Goal: Check status: Check status

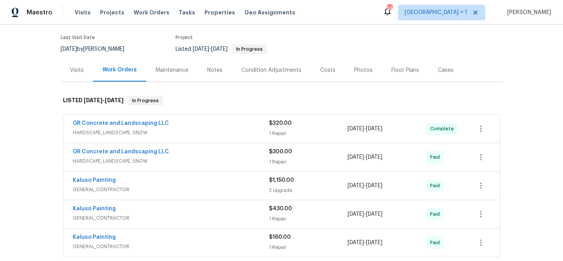
scroll to position [282, 0]
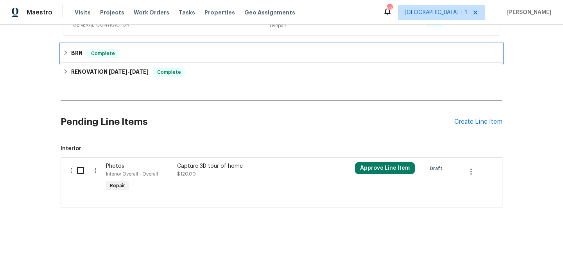
click at [82, 55] on div "BRN Complete" at bounding box center [281, 53] width 437 height 9
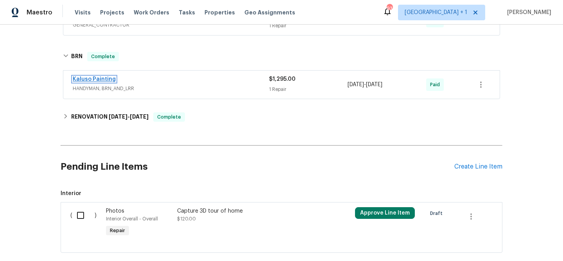
click at [88, 79] on link "Kaluso Painting" at bounding box center [94, 79] width 43 height 5
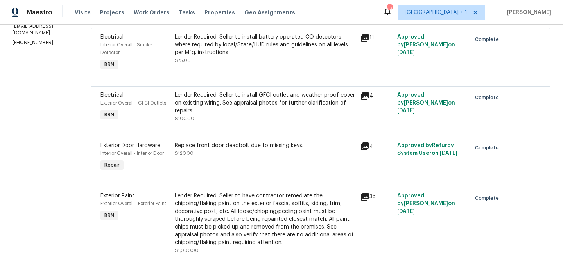
scroll to position [88, 0]
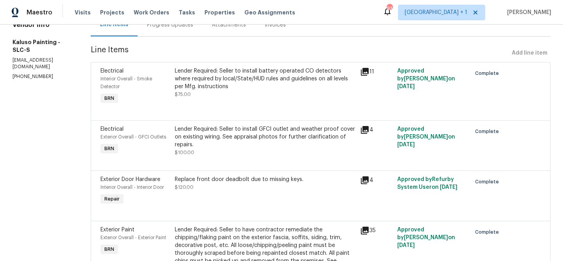
click at [157, 34] on div "Progress Updates" at bounding box center [170, 24] width 65 height 23
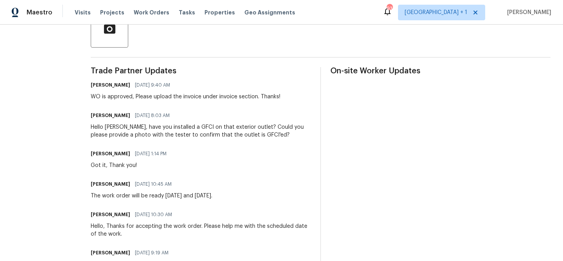
scroll to position [259, 0]
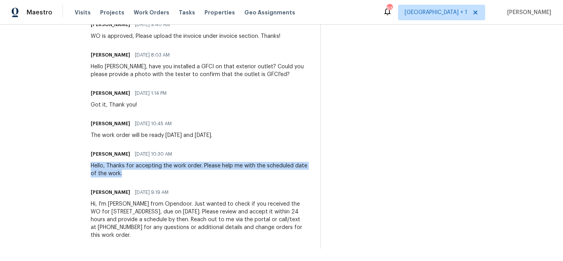
drag, startPoint x: 93, startPoint y: 167, endPoint x: 154, endPoint y: 177, distance: 61.8
click at [154, 177] on div "Hello, Thanks for accepting the work order. Please help me with the scheduled d…" at bounding box center [201, 170] width 220 height 16
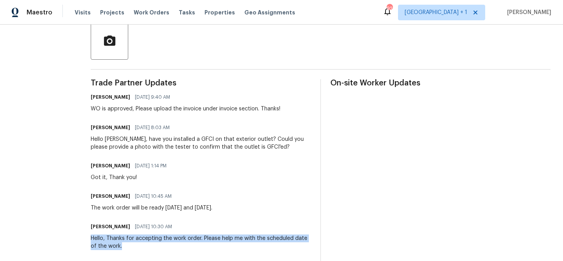
scroll to position [179, 0]
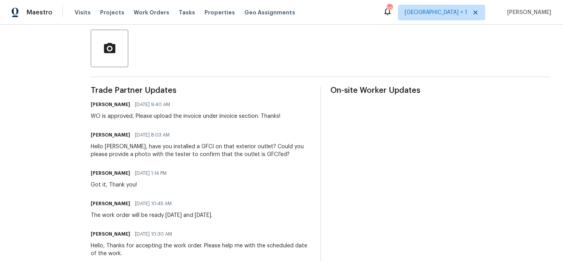
drag, startPoint x: 93, startPoint y: 148, endPoint x: 255, endPoint y: 163, distance: 163.3
click at [256, 163] on div "Trade Partner Updates [PERSON_NAME] R [DATE] 9:40 AM WO is approved, Please upl…" at bounding box center [201, 208] width 220 height 242
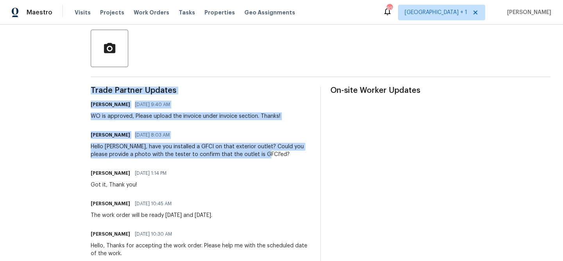
drag, startPoint x: 264, startPoint y: 155, endPoint x: 90, endPoint y: 147, distance: 174.5
click at [88, 147] on div "All work orders [STREET_ADDRESS] Home details Vendor Info Kaluso Painting - SLC…" at bounding box center [281, 94] width 563 height 496
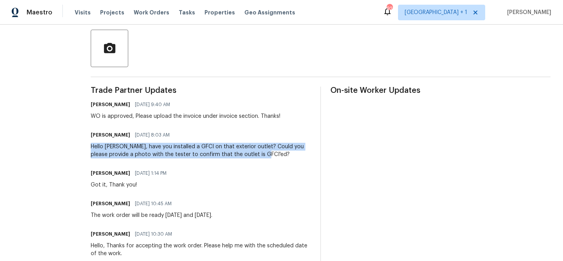
click at [90, 147] on div "All work orders [STREET_ADDRESS] Home details Vendor Info Kaluso Painting - SLC…" at bounding box center [281, 94] width 563 height 496
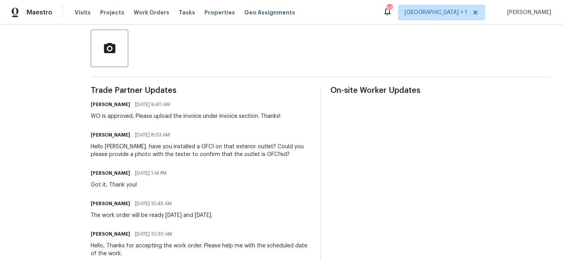
scroll to position [50, 0]
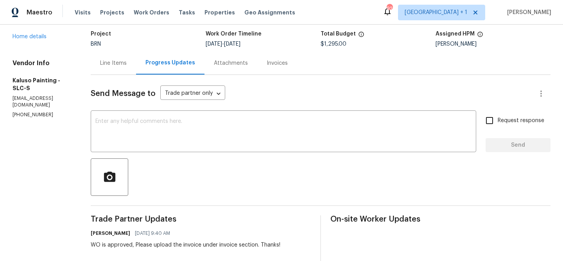
click at [122, 62] on div "Line Items" at bounding box center [113, 63] width 27 height 8
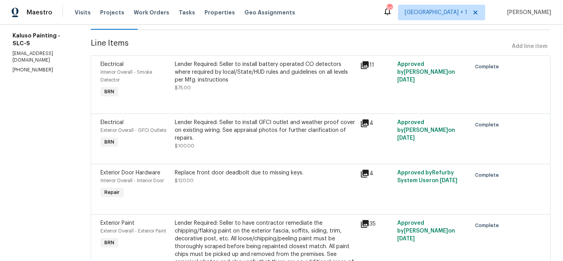
scroll to position [76, 0]
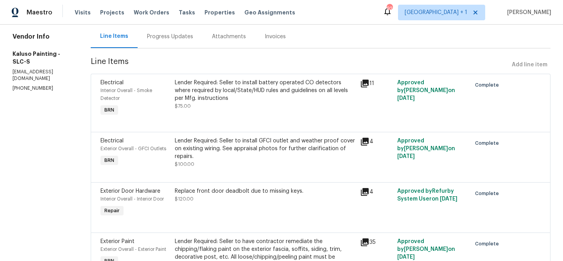
click at [268, 94] on div "Lender Required: Seller to install battery operated CO detectors where required…" at bounding box center [265, 90] width 181 height 23
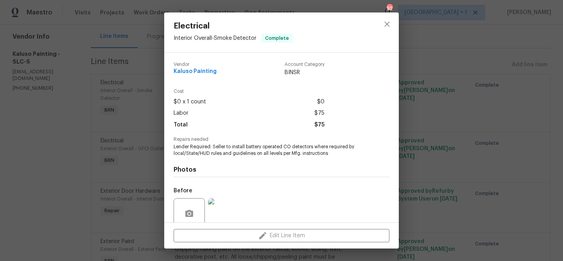
scroll to position [66, 0]
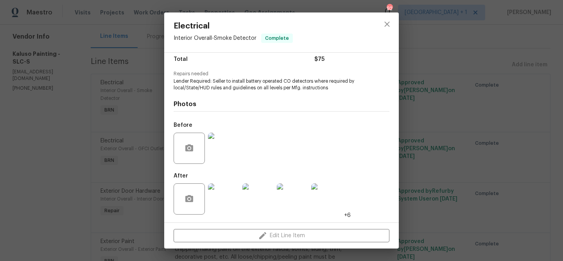
click at [234, 152] on img at bounding box center [223, 148] width 31 height 31
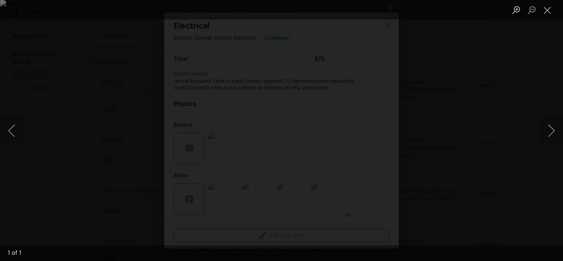
click at [29, 169] on div "Lightbox" at bounding box center [281, 130] width 563 height 261
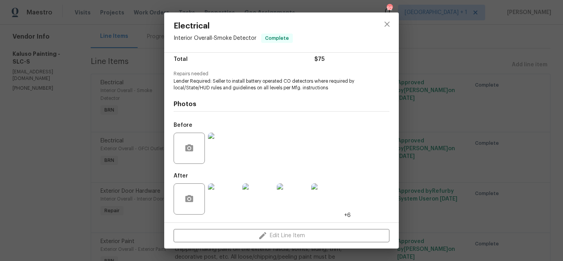
click at [46, 169] on div "Electrical Interior Overall - Smoke Detector Complete Vendor Kaluso Painting Ac…" at bounding box center [281, 130] width 563 height 261
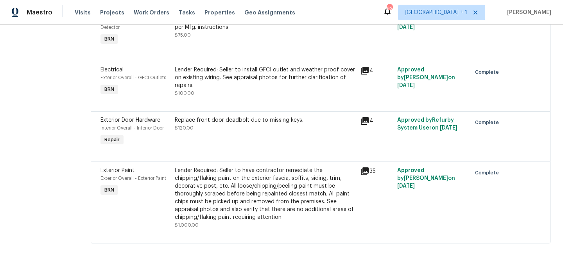
scroll to position [152, 0]
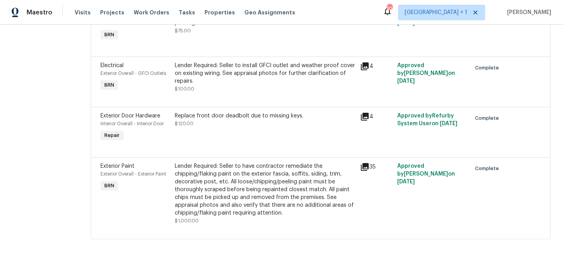
click at [195, 113] on div "Replace front door deadbolt due to missing keys." at bounding box center [265, 116] width 181 height 8
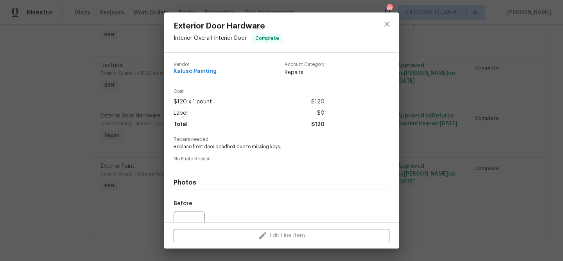
scroll to position [79, 0]
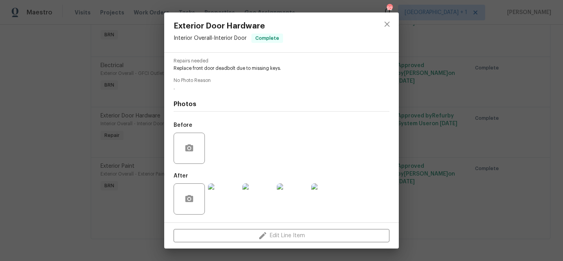
click at [133, 76] on div "Exterior Door Hardware Interior Overall - Interior Door Complete Vendor Kaluso …" at bounding box center [281, 130] width 563 height 261
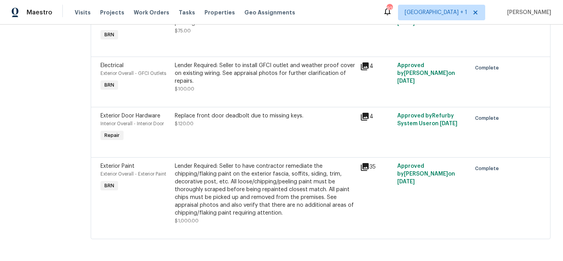
scroll to position [0, 0]
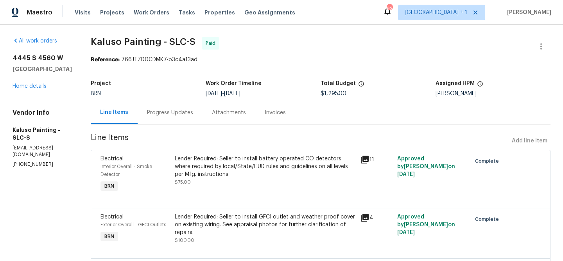
click at [176, 119] on div "Progress Updates" at bounding box center [170, 112] width 65 height 23
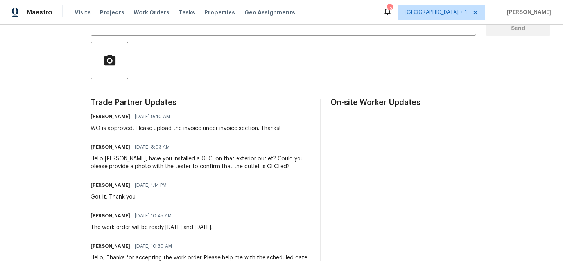
scroll to position [218, 0]
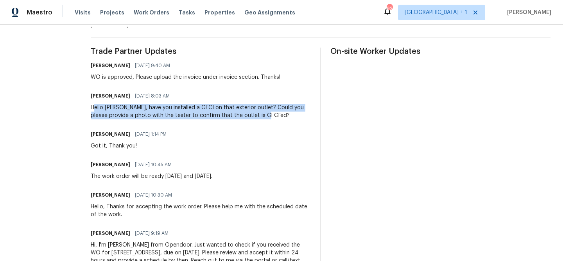
drag, startPoint x: 95, startPoint y: 110, endPoint x: 276, endPoint y: 118, distance: 181.1
click at [277, 118] on div "Hello [PERSON_NAME], have you installed a GFCI on that exterior outlet? Could y…" at bounding box center [201, 112] width 220 height 16
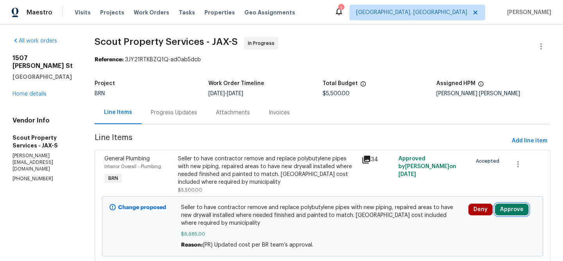
click at [517, 212] on button "Approve" at bounding box center [512, 210] width 34 height 12
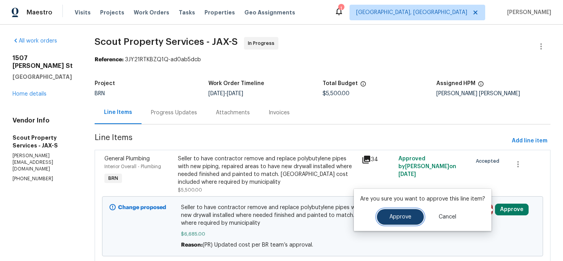
click at [407, 218] on span "Approve" at bounding box center [400, 218] width 22 height 6
